Goal: Task Accomplishment & Management: Use online tool/utility

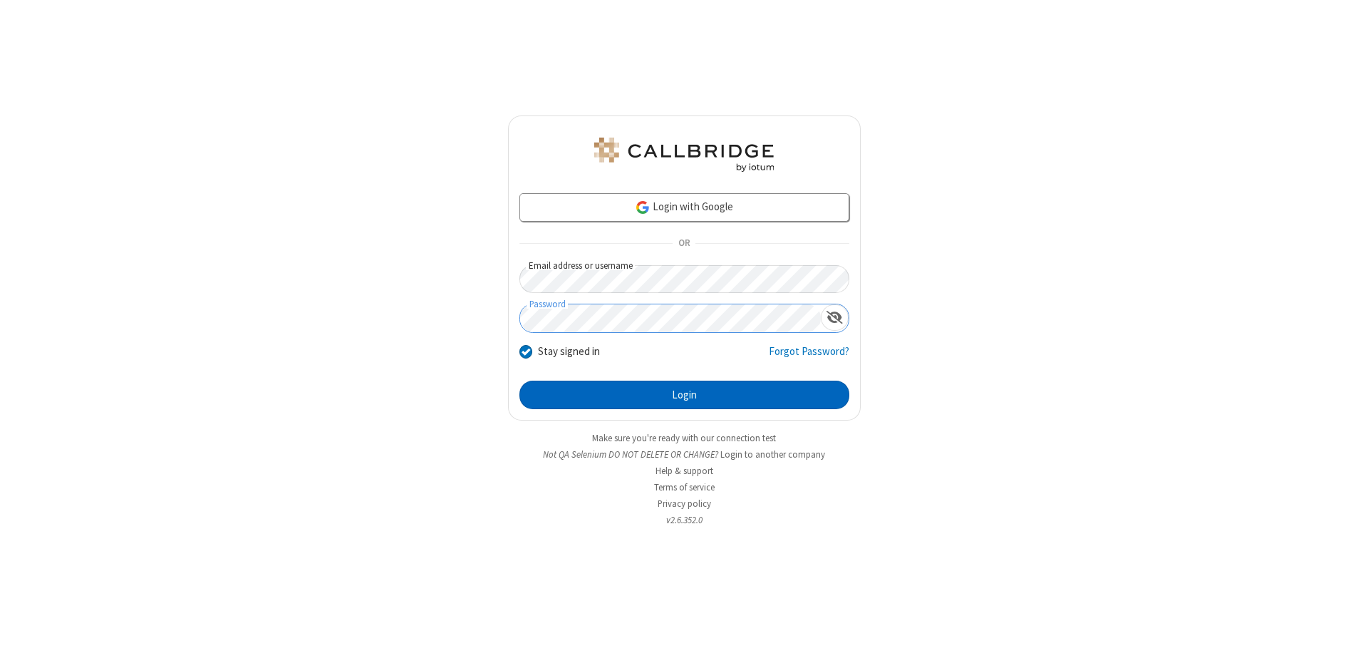
click at [684, 395] on button "Login" at bounding box center [684, 395] width 330 height 29
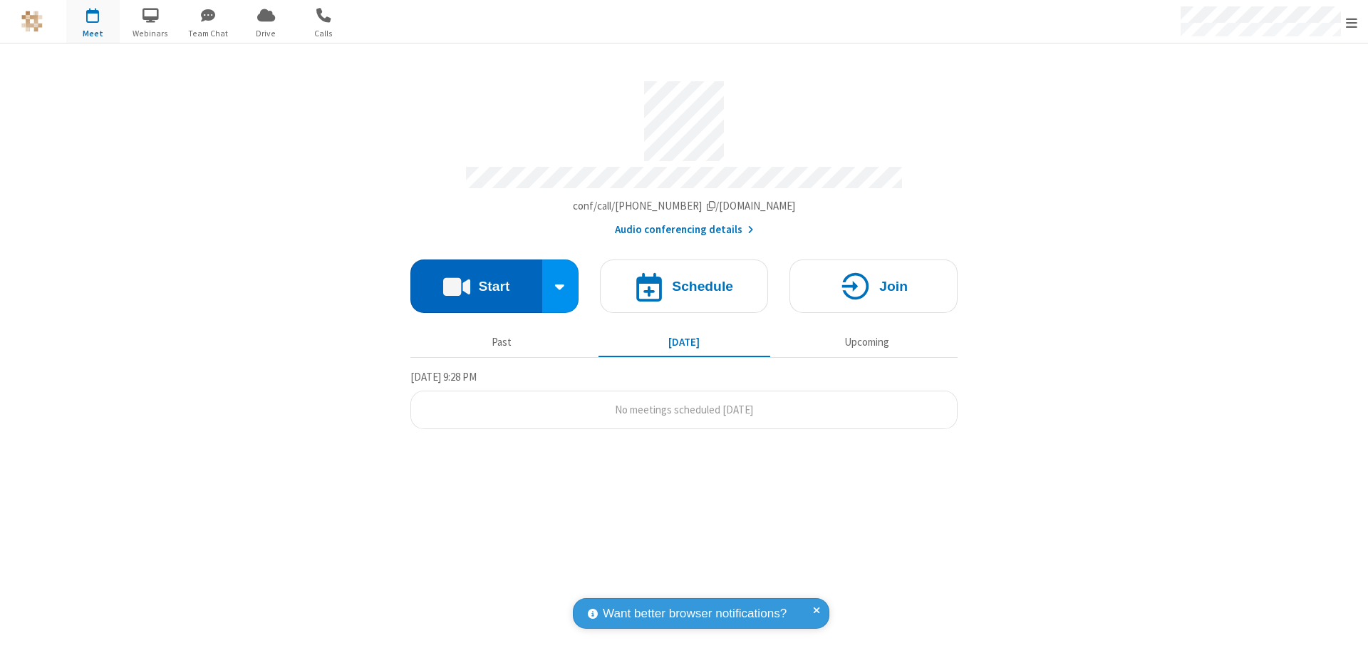
click at [476, 279] on button "Start" at bounding box center [476, 285] width 132 height 53
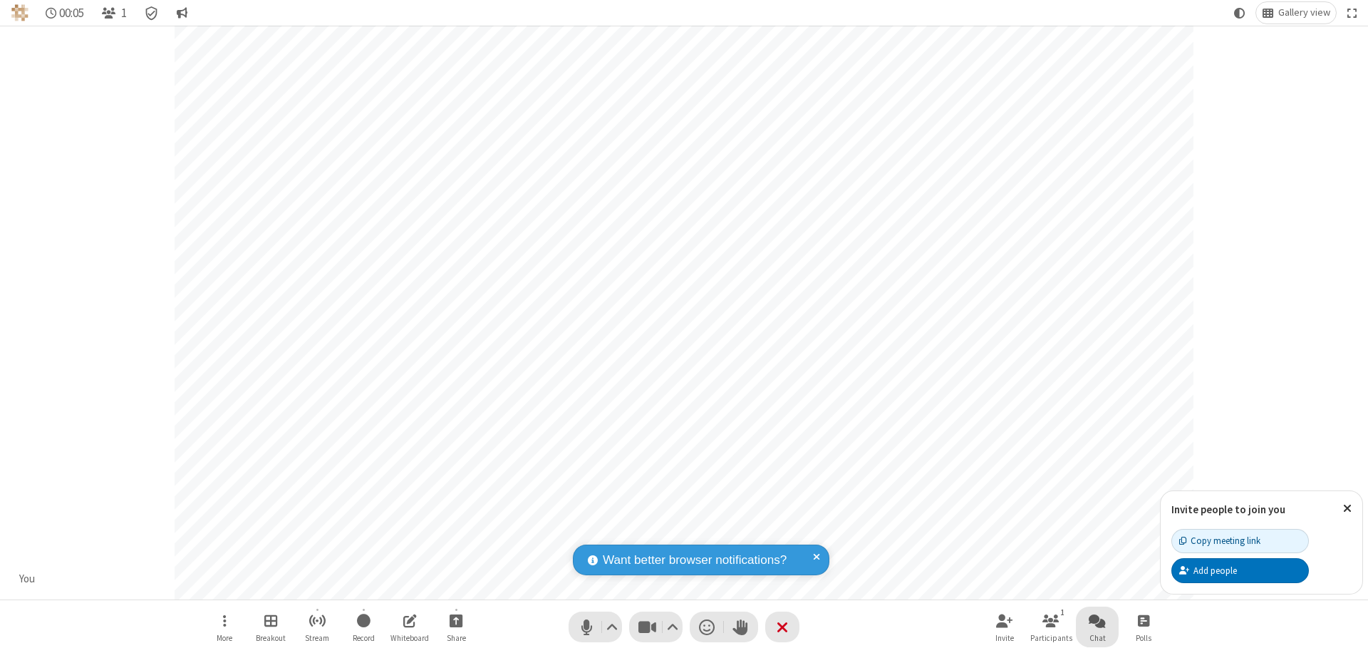
click at [1097, 620] on span "Open chat" at bounding box center [1097, 620] width 17 height 18
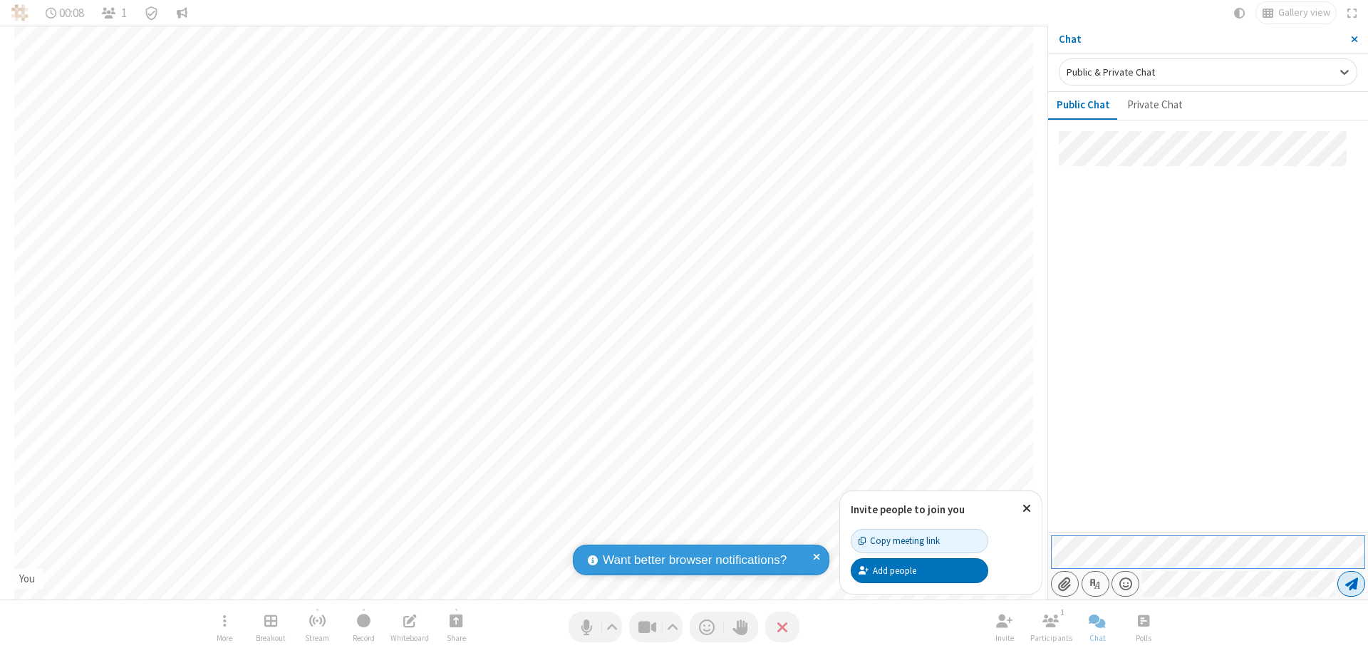
click at [1351, 584] on span "Send message" at bounding box center [1351, 583] width 13 height 14
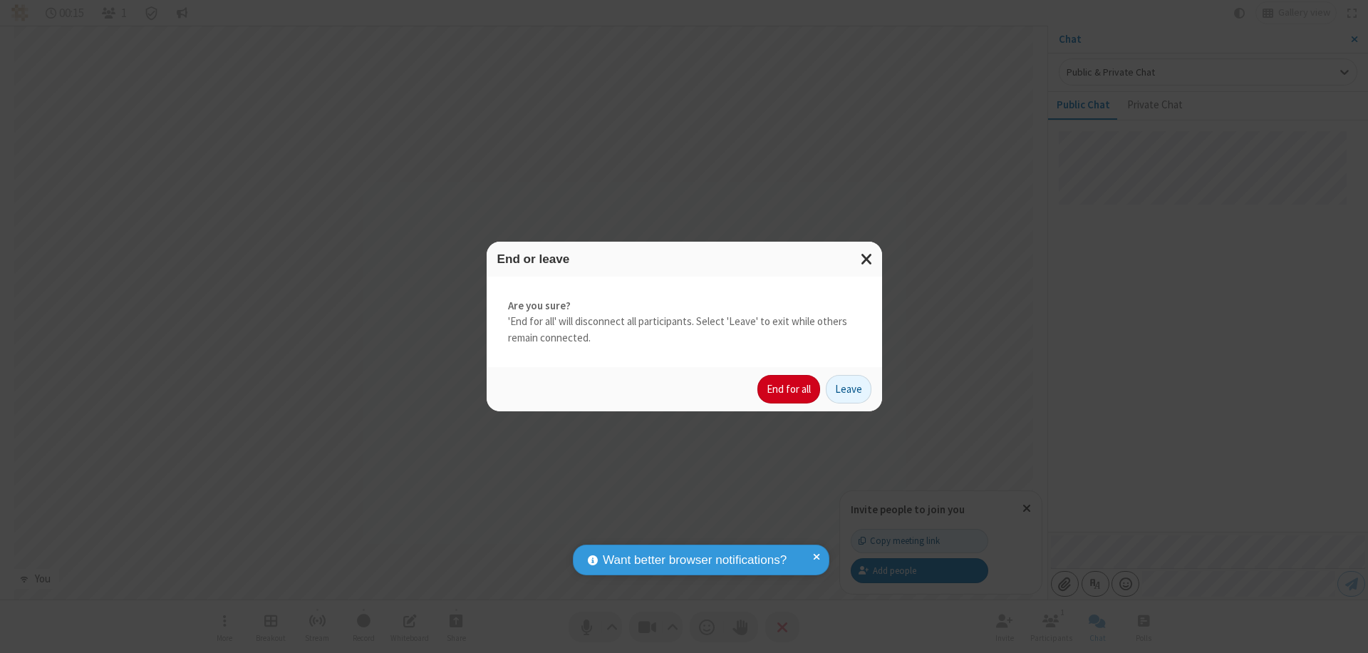
click at [790, 389] on button "End for all" at bounding box center [788, 389] width 63 height 29
